Goal: Information Seeking & Learning: Learn about a topic

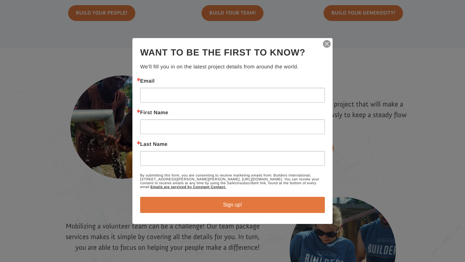
scroll to position [449, 0]
click at [326, 44] on img "button" at bounding box center [326, 43] width 9 height 9
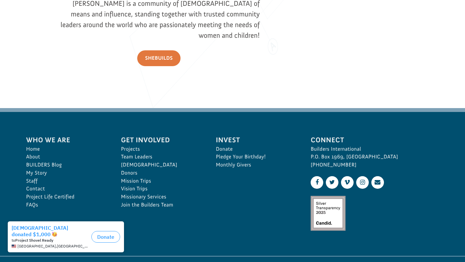
scroll to position [949, 0]
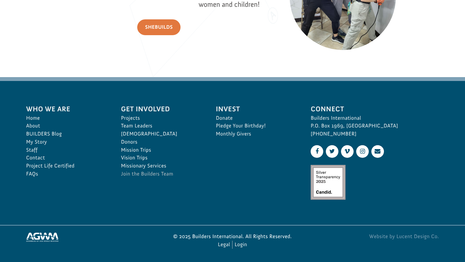
click at [159, 176] on link "Join the Builders Team" at bounding box center [161, 174] width 81 height 8
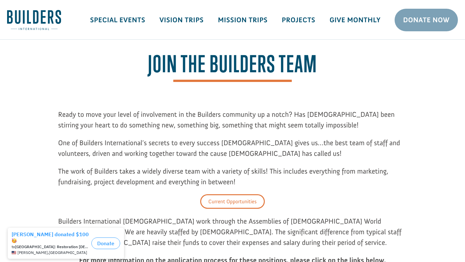
click at [231, 199] on link "Current Opportunities" at bounding box center [232, 201] width 64 height 15
